Goal: Task Accomplishment & Management: Complete application form

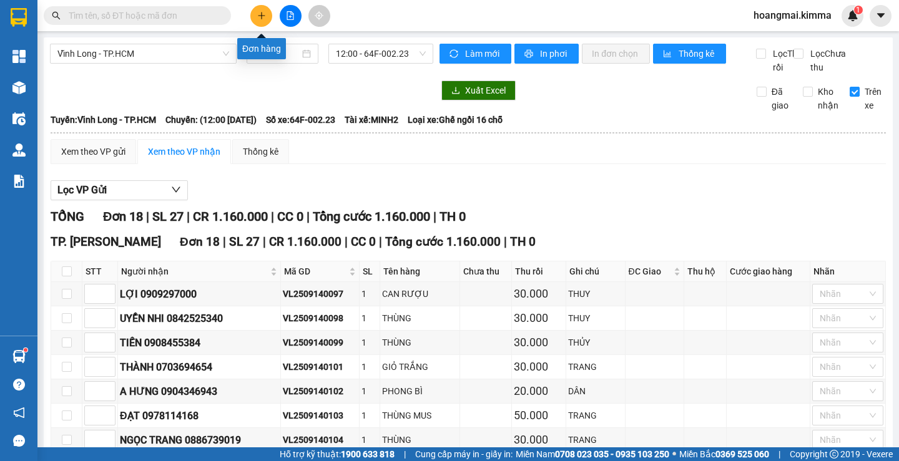
click at [267, 15] on button at bounding box center [261, 16] width 22 height 22
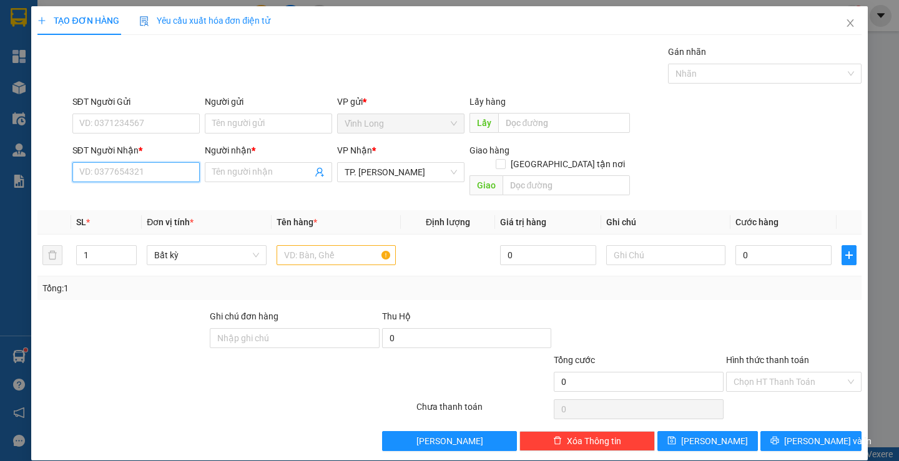
click at [185, 179] on input "SĐT Người Nhận *" at bounding box center [135, 172] width 127 height 20
type input "0919496095"
click at [283, 176] on input "Người nhận *" at bounding box center [262, 172] width 100 height 14
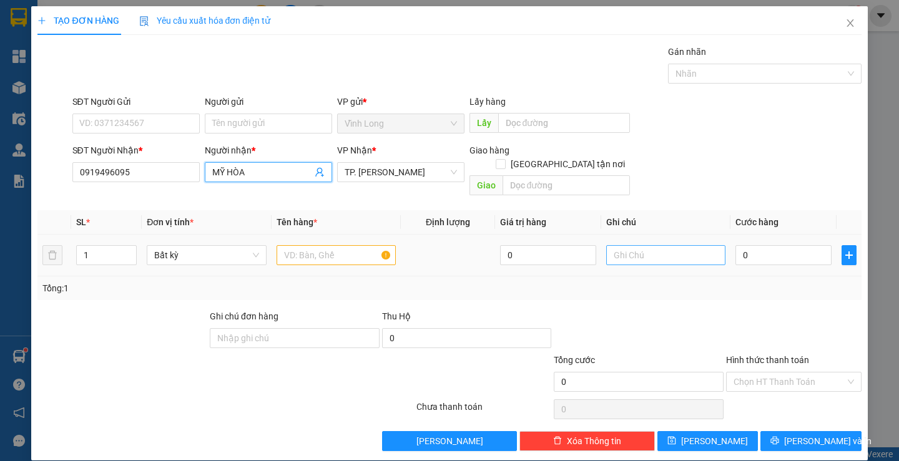
type input "MỸ HÒA"
click at [689, 245] on input "text" at bounding box center [665, 255] width 119 height 20
type input "H"
click at [338, 249] on input "text" at bounding box center [336, 255] width 119 height 20
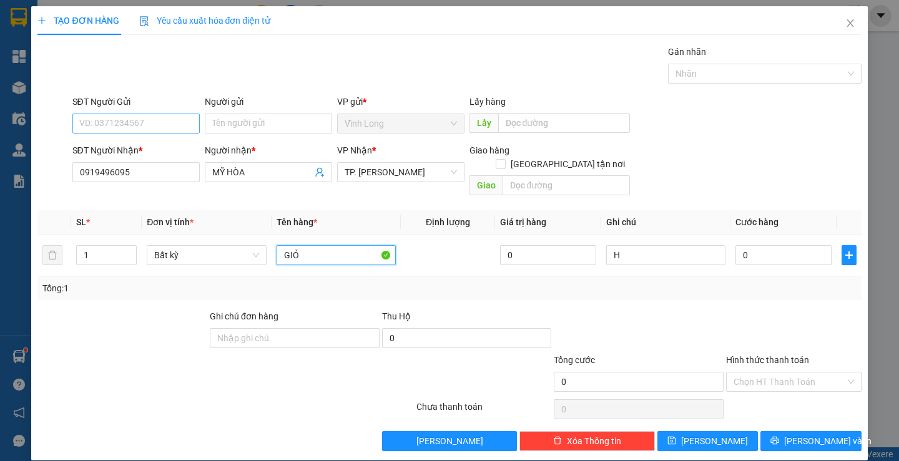
type input "GIỎ"
click at [164, 122] on input "SĐT Người Gửi" at bounding box center [135, 124] width 127 height 20
type input "09397031313"
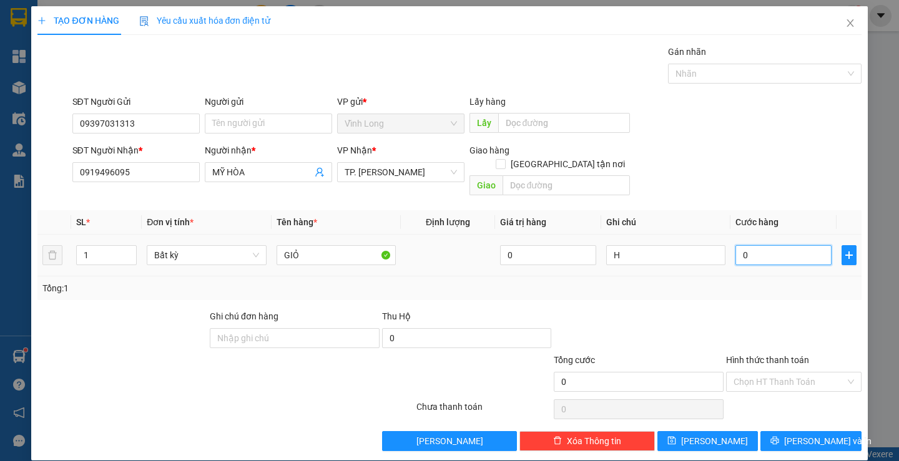
click at [793, 247] on input "0" at bounding box center [783, 255] width 96 height 20
type input "3"
type input "30"
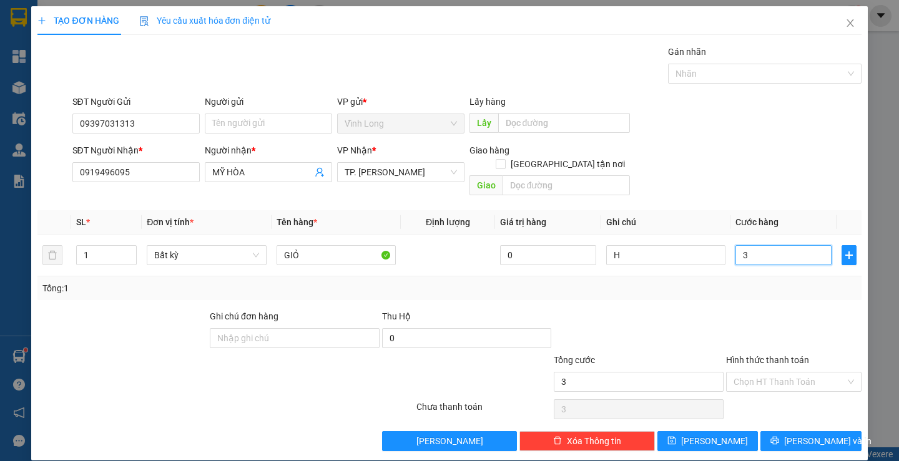
type input "30"
type input "30.000"
click at [742, 373] on input "Hình thức thanh toán" at bounding box center [789, 382] width 112 height 19
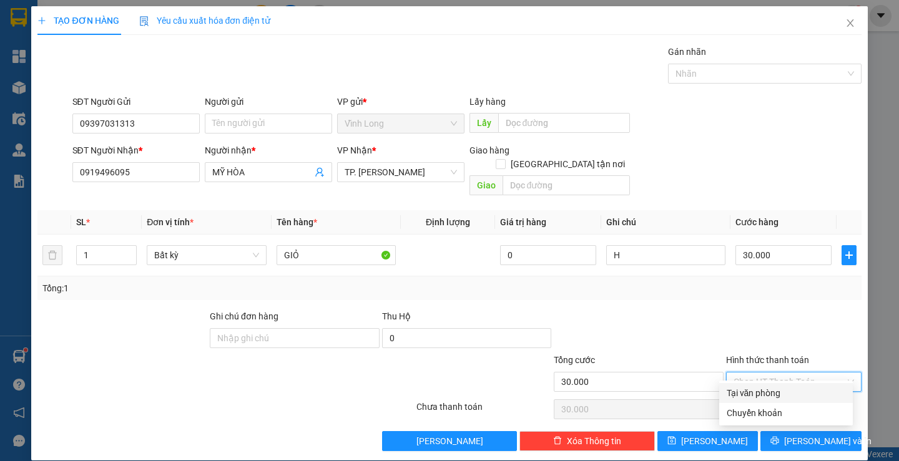
click at [745, 394] on div "Tại văn phòng" at bounding box center [786, 393] width 119 height 14
type input "0"
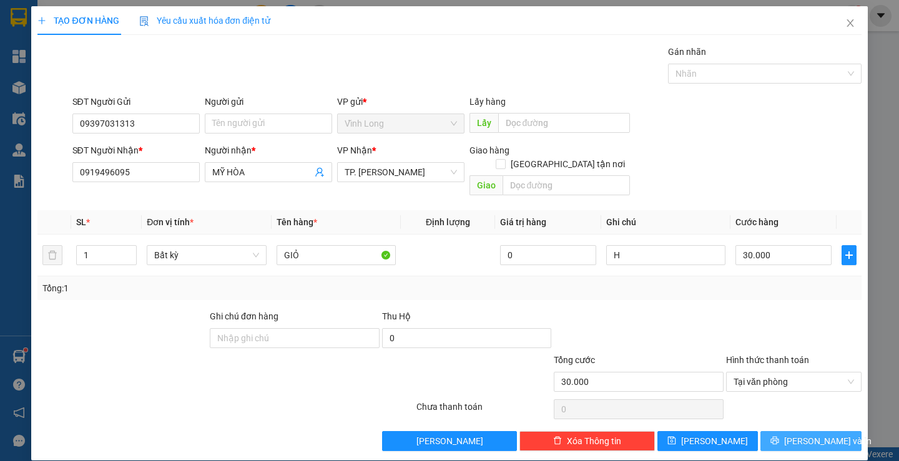
click at [794, 434] on span "[PERSON_NAME] và In" at bounding box center [827, 441] width 87 height 14
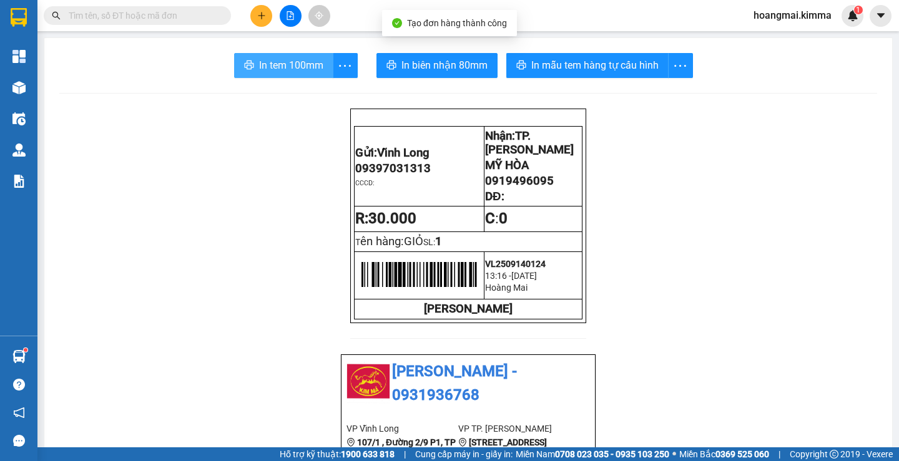
click at [292, 61] on span "In tem 100mm" at bounding box center [291, 65] width 64 height 16
